Goal: Navigation & Orientation: Go to known website

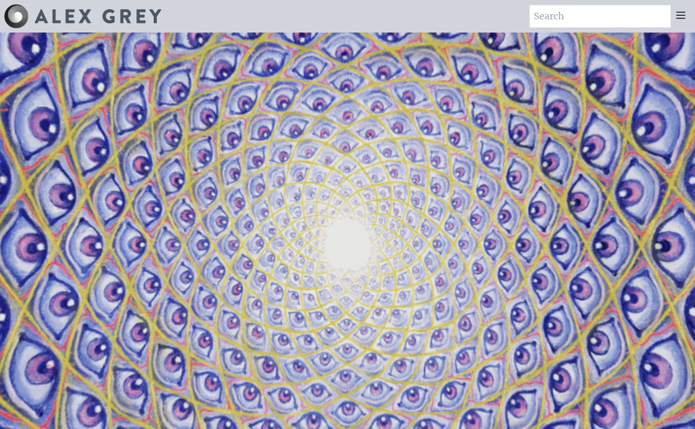
scroll to position [3, 0]
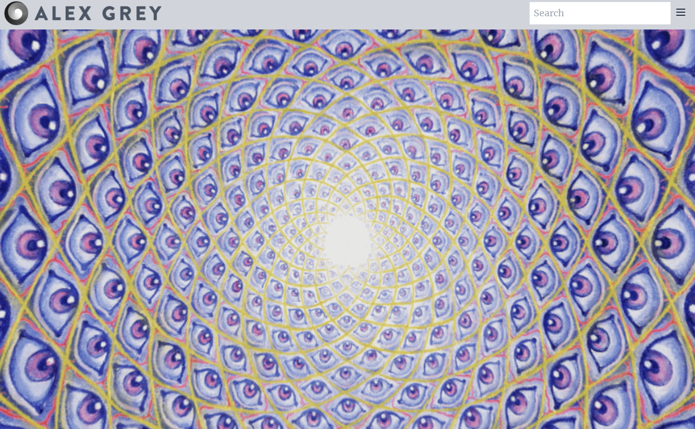
click at [477, 334] on video "Your browser does not support the video tag." at bounding box center [347, 244] width 1017 height 572
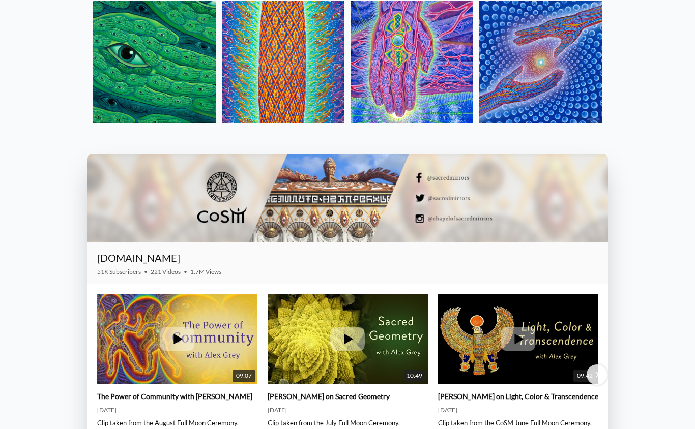
scroll to position [1321, 0]
